Goal: Information Seeking & Learning: Learn about a topic

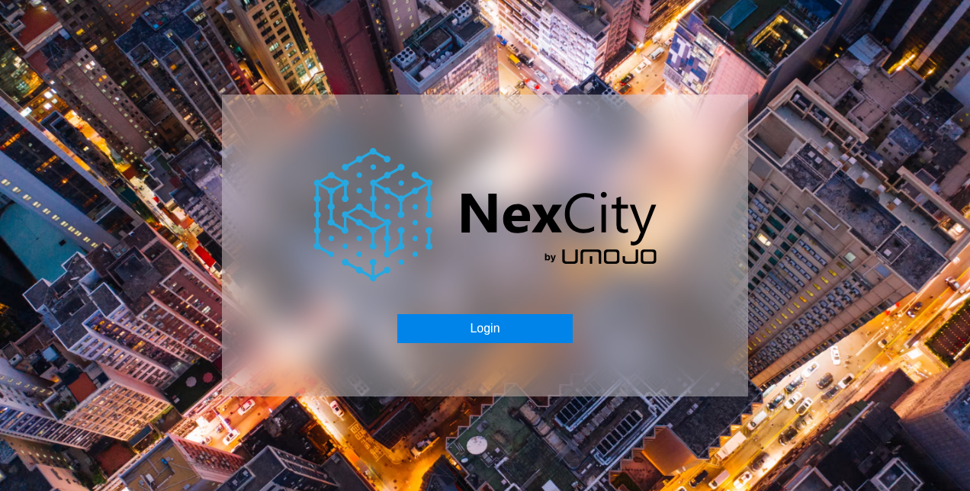
click at [478, 334] on button "Login" at bounding box center [484, 328] width 175 height 29
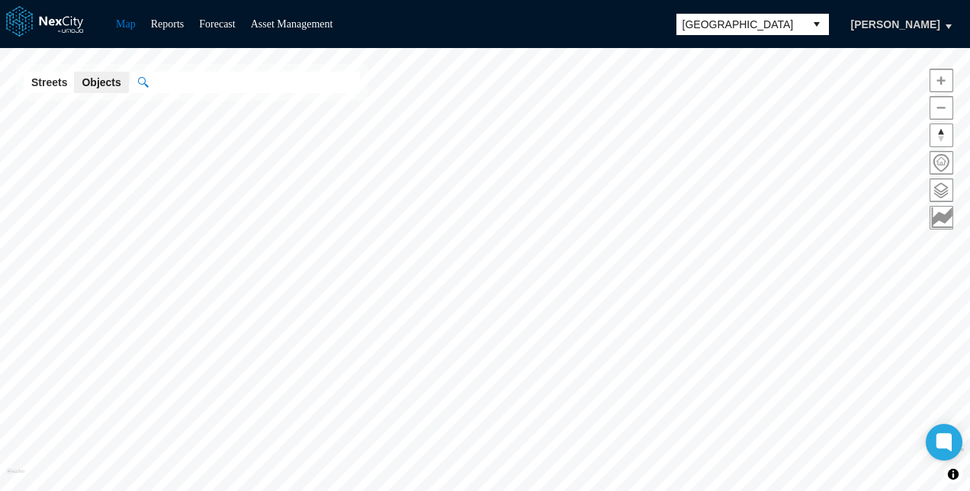
click at [714, 28] on span "[GEOGRAPHIC_DATA]" at bounding box center [741, 24] width 116 height 15
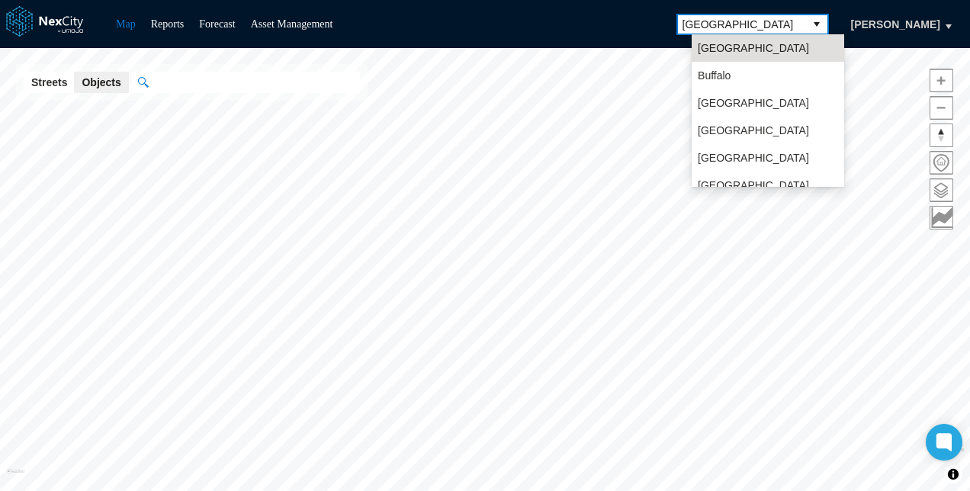
click at [606, 18] on div "Map Reports Forecast Asset Management [GEOGRAPHIC_DATA] [PERSON_NAME]" at bounding box center [485, 24] width 970 height 48
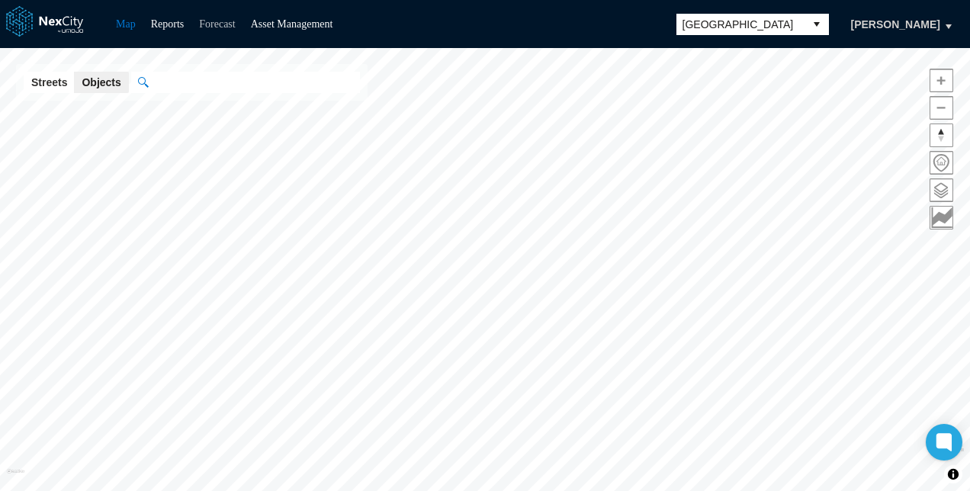
click at [224, 21] on link "Forecast" at bounding box center [217, 23] width 36 height 11
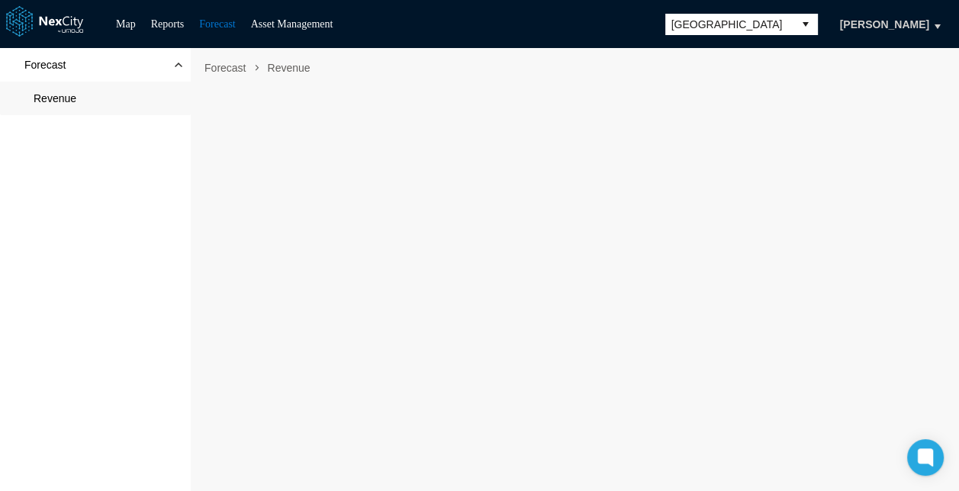
click at [72, 101] on span "Revenue" at bounding box center [55, 98] width 43 height 15
click at [172, 29] on link "Reports" at bounding box center [168, 23] width 34 height 11
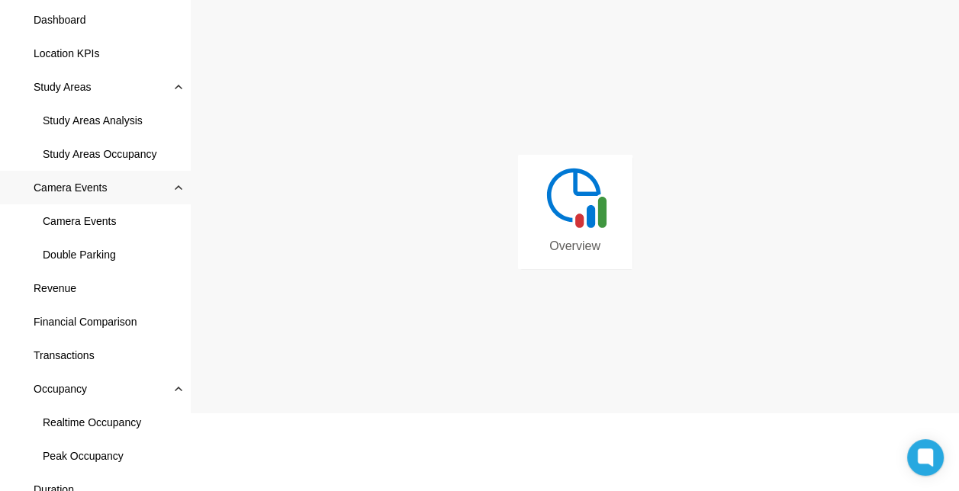
scroll to position [96, 0]
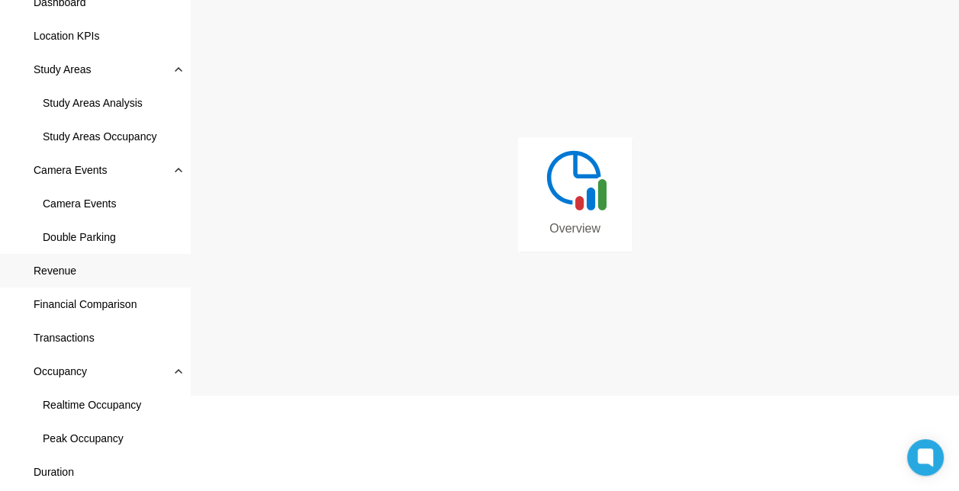
click at [98, 275] on span "Revenue" at bounding box center [95, 271] width 191 height 34
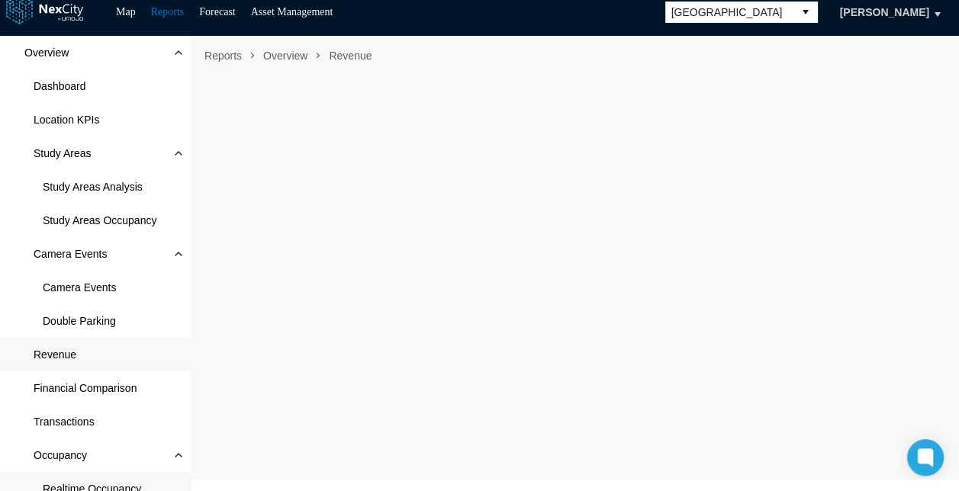
scroll to position [11, 0]
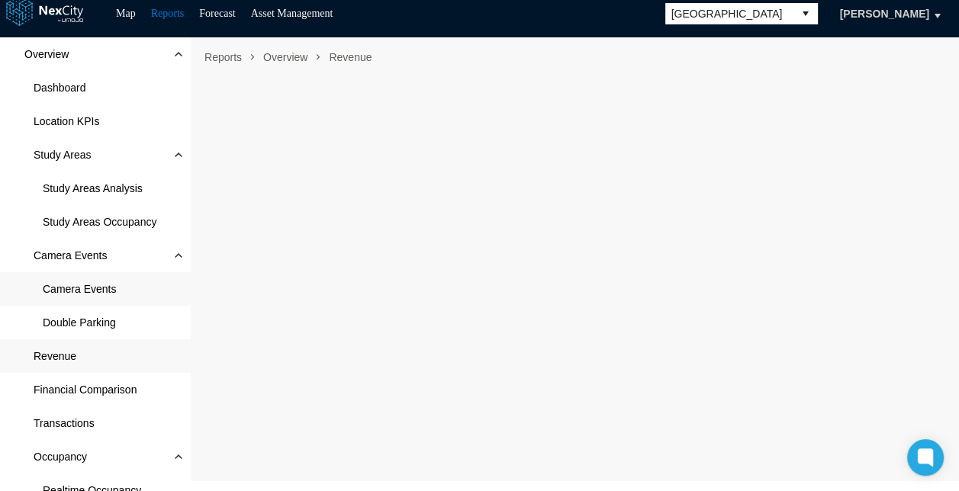
click at [102, 281] on span "Camera Events" at bounding box center [79, 288] width 73 height 15
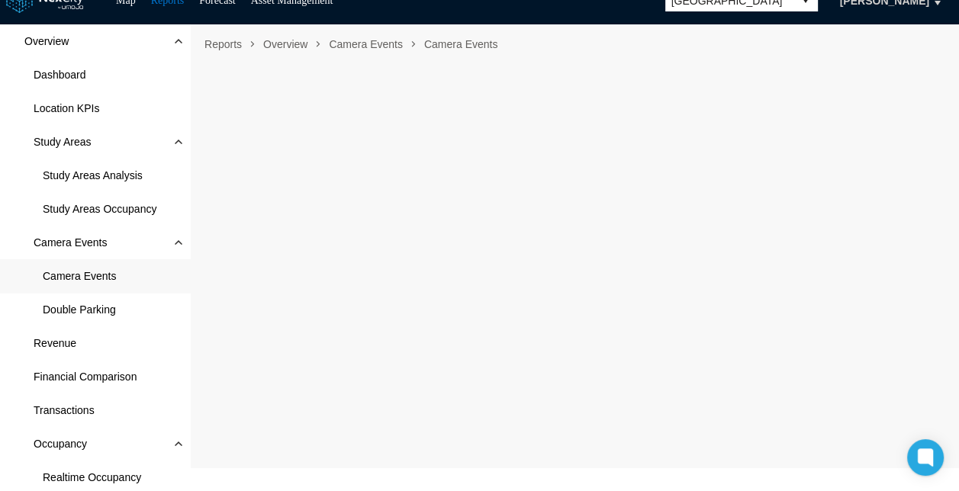
scroll to position [23, 0]
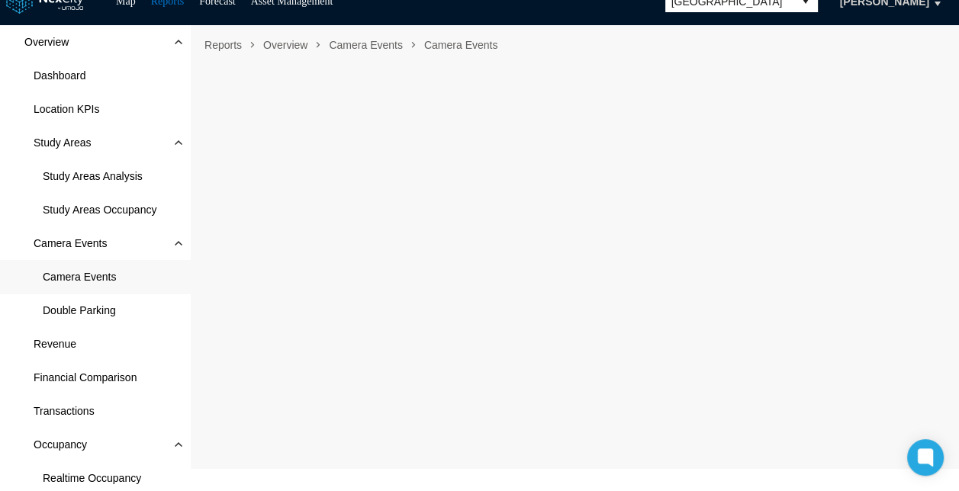
click at [105, 281] on span "Camera Events" at bounding box center [79, 276] width 73 height 15
click at [118, 75] on span "Dashboard" at bounding box center [95, 76] width 191 height 34
click at [95, 270] on span "Camera Events" at bounding box center [79, 276] width 73 height 15
